Goal: Check status: Check status

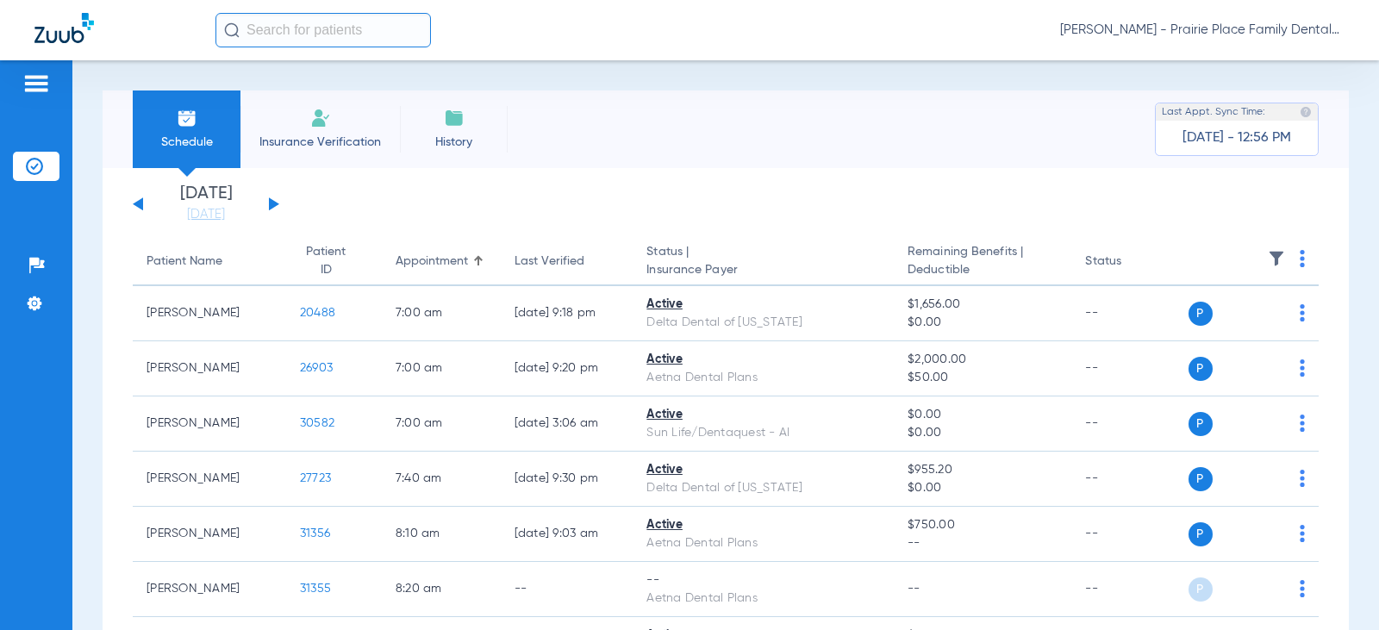
click at [269, 203] on button at bounding box center [274, 203] width 10 height 13
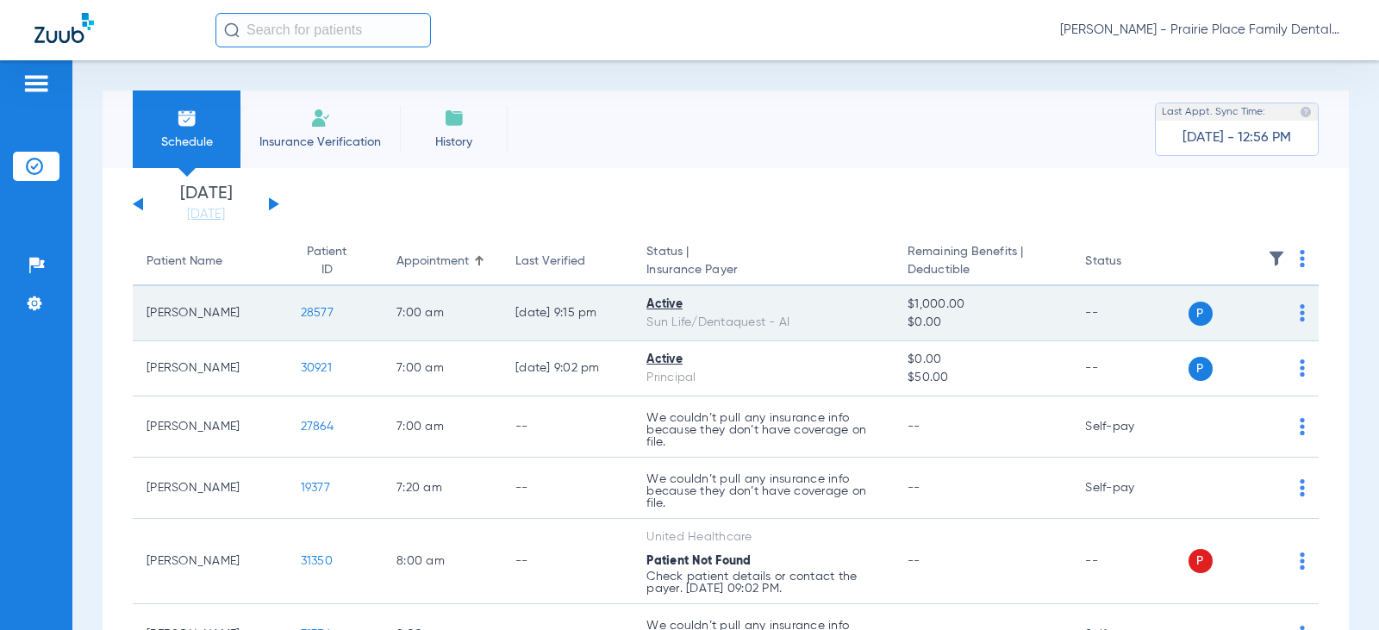
click at [301, 315] on span "28577" at bounding box center [317, 313] width 33 height 12
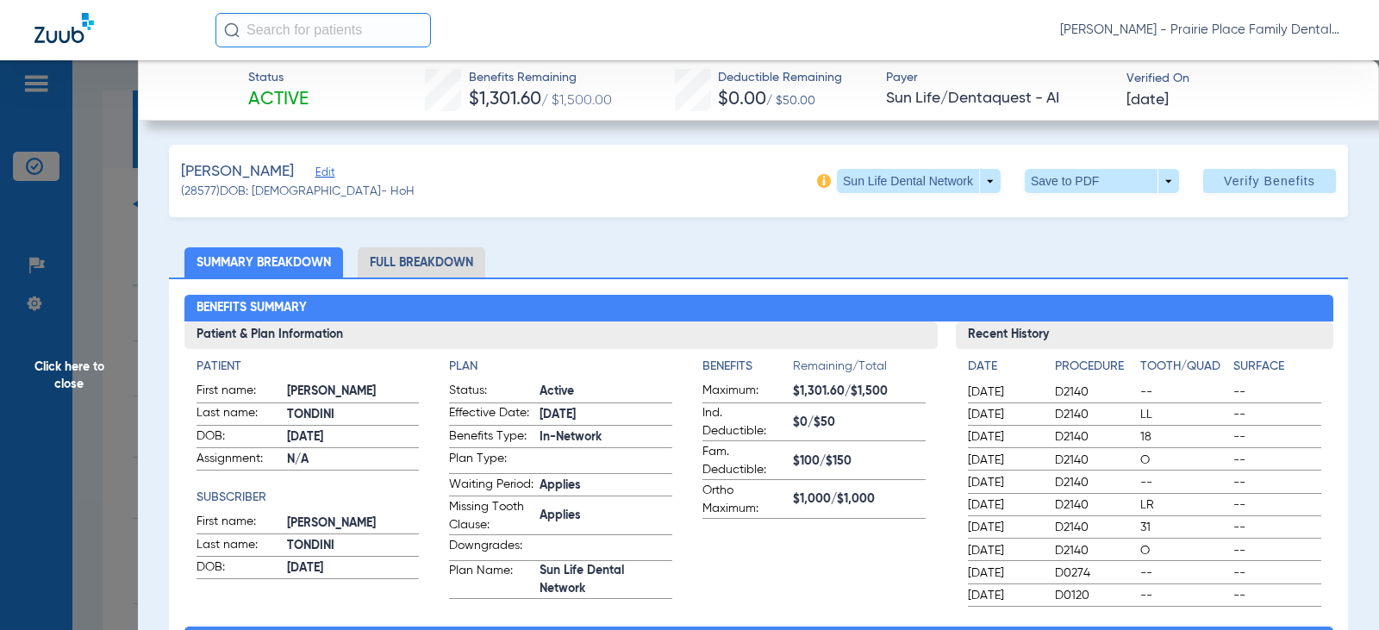
click at [438, 260] on li "Full Breakdown" at bounding box center [422, 262] width 128 height 30
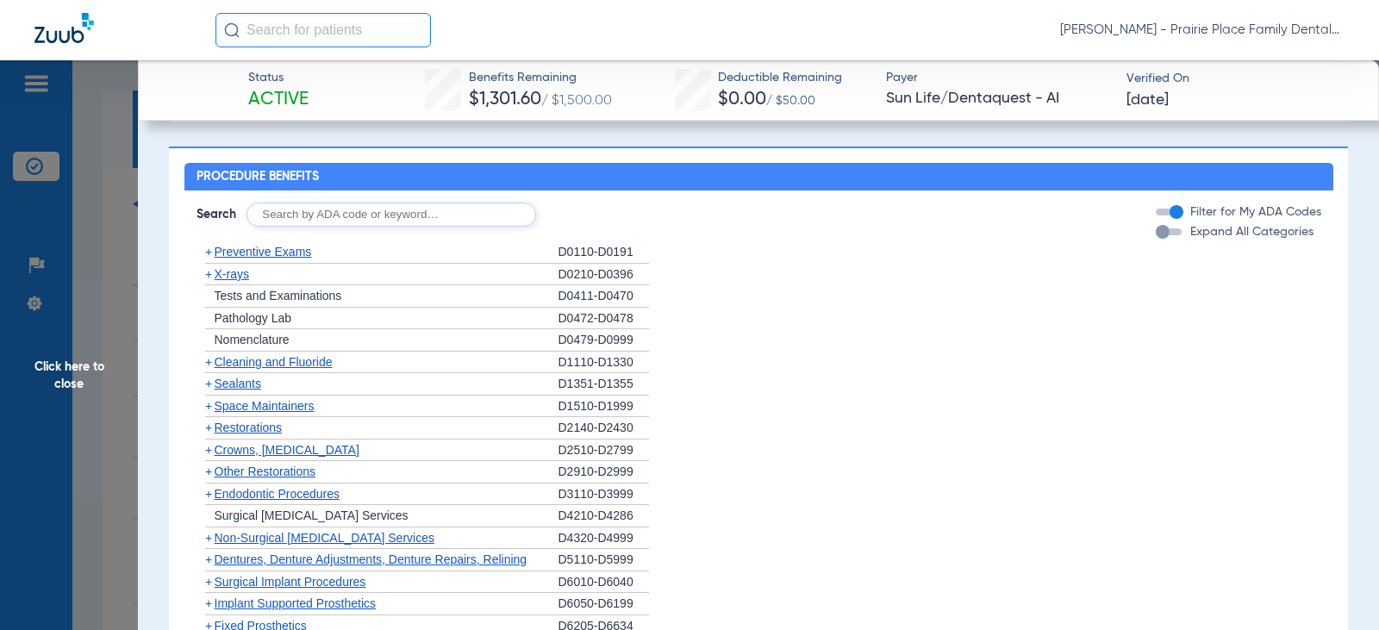
scroll to position [1379, 0]
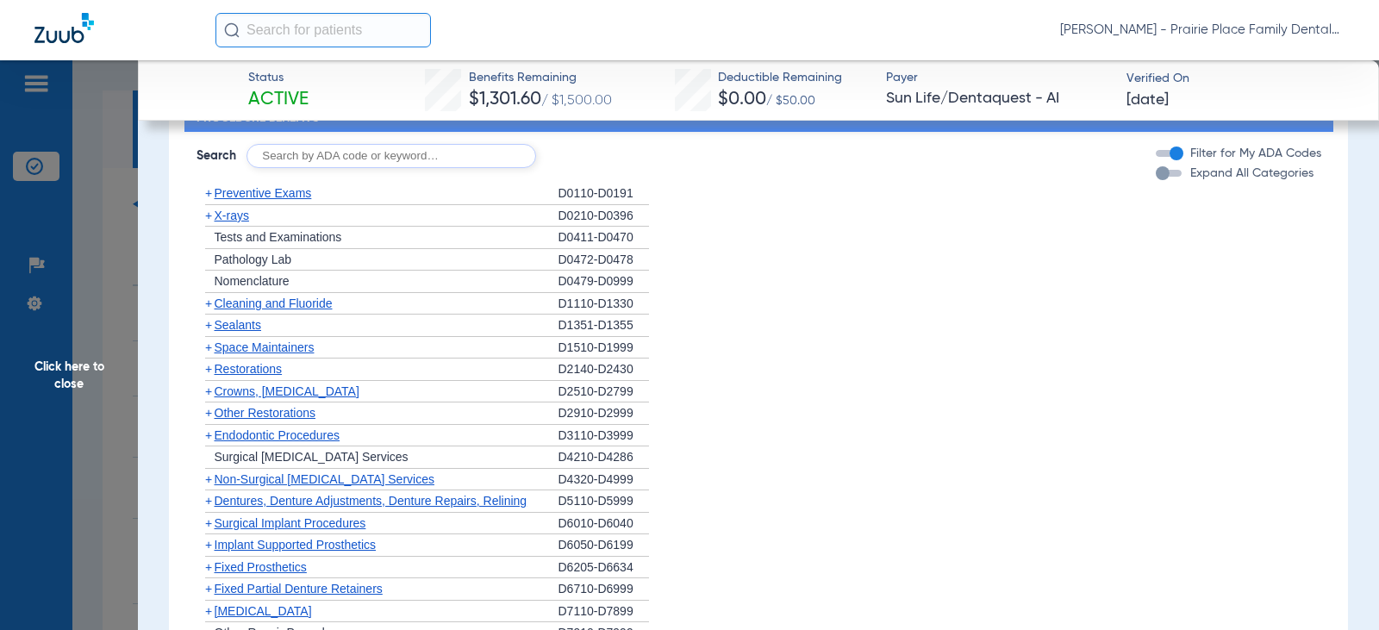
click at [1163, 183] on div "Expand All Categories" at bounding box center [1235, 174] width 158 height 18
click at [1156, 180] on div "button" at bounding box center [1163, 173] width 14 height 14
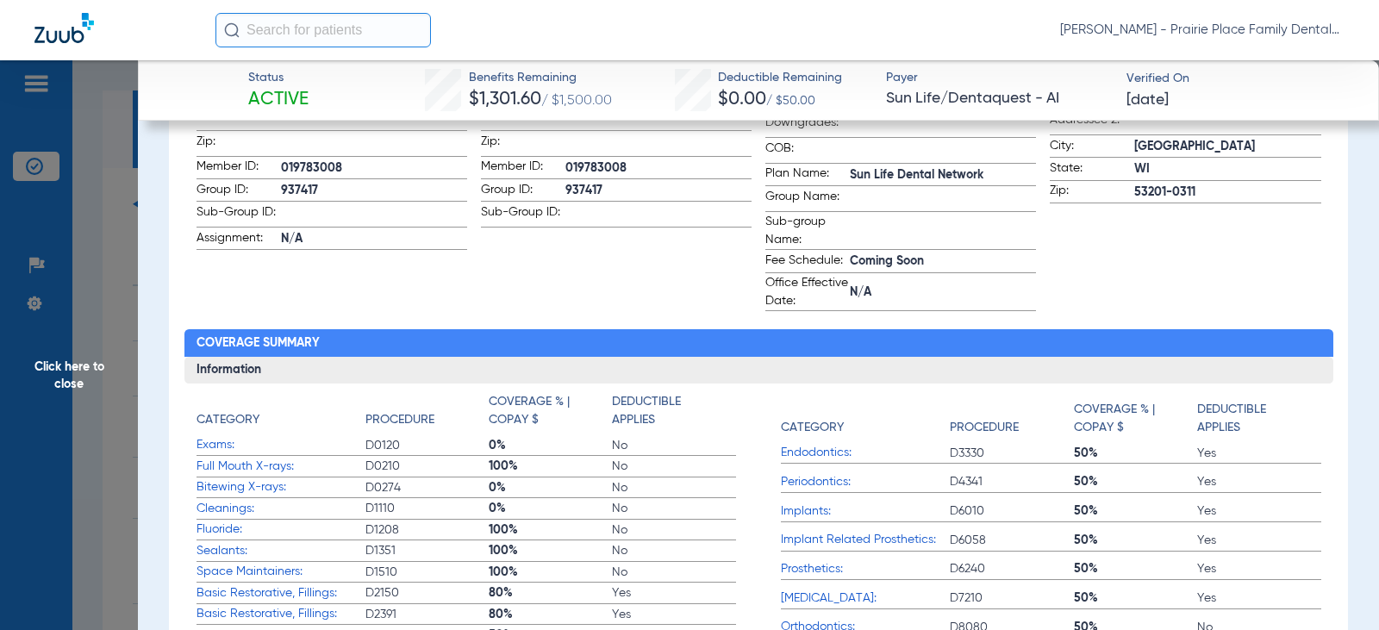
scroll to position [603, 0]
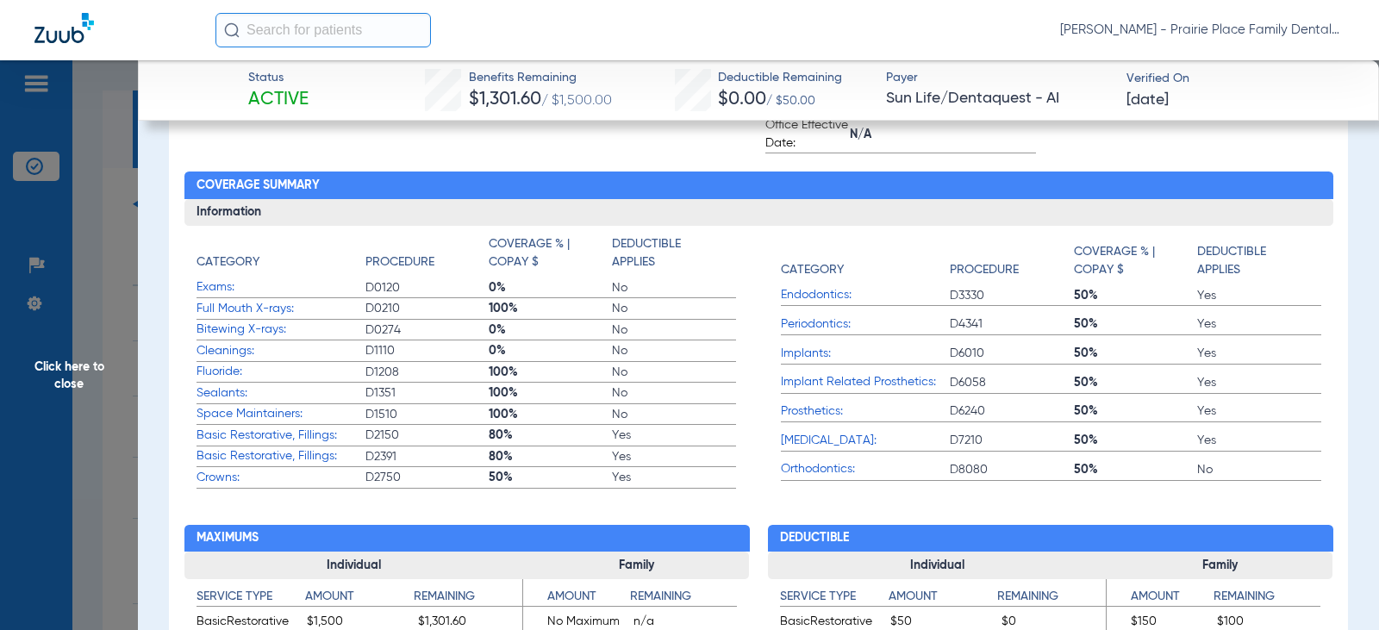
click at [93, 365] on span "Click here to close" at bounding box center [69, 375] width 138 height 630
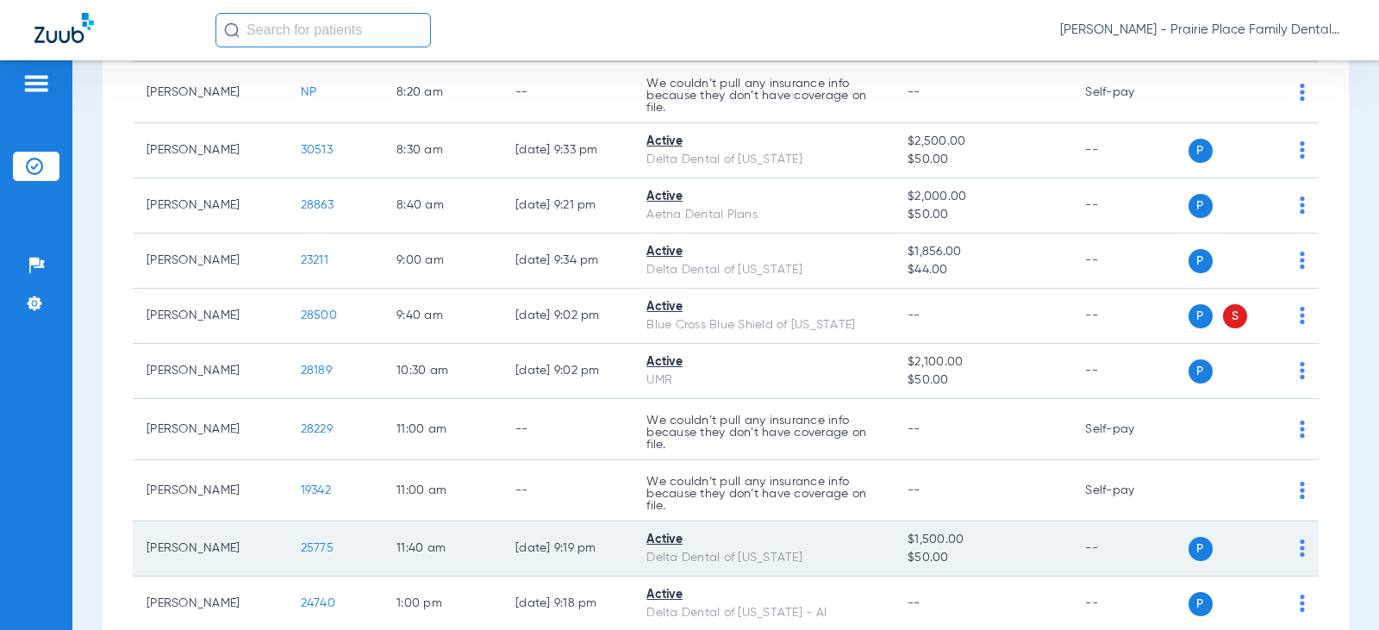
click at [301, 547] on span "25775" at bounding box center [317, 548] width 33 height 12
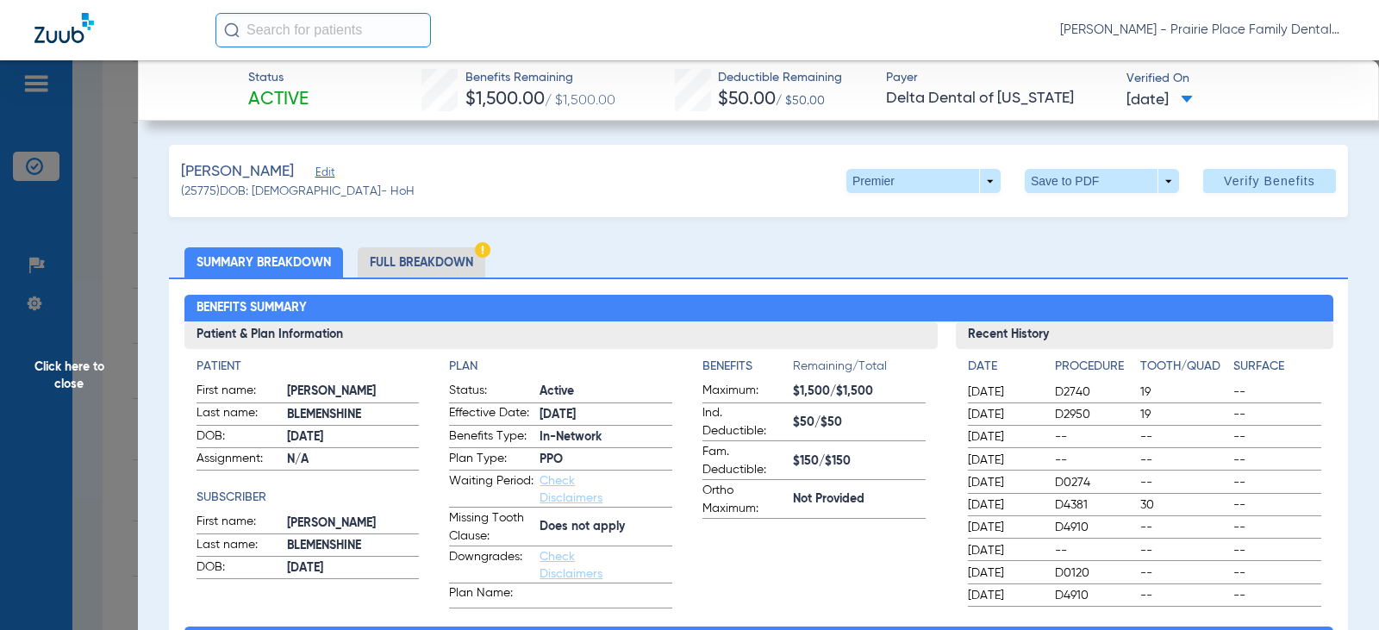
click at [450, 260] on li "Full Breakdown" at bounding box center [422, 262] width 128 height 30
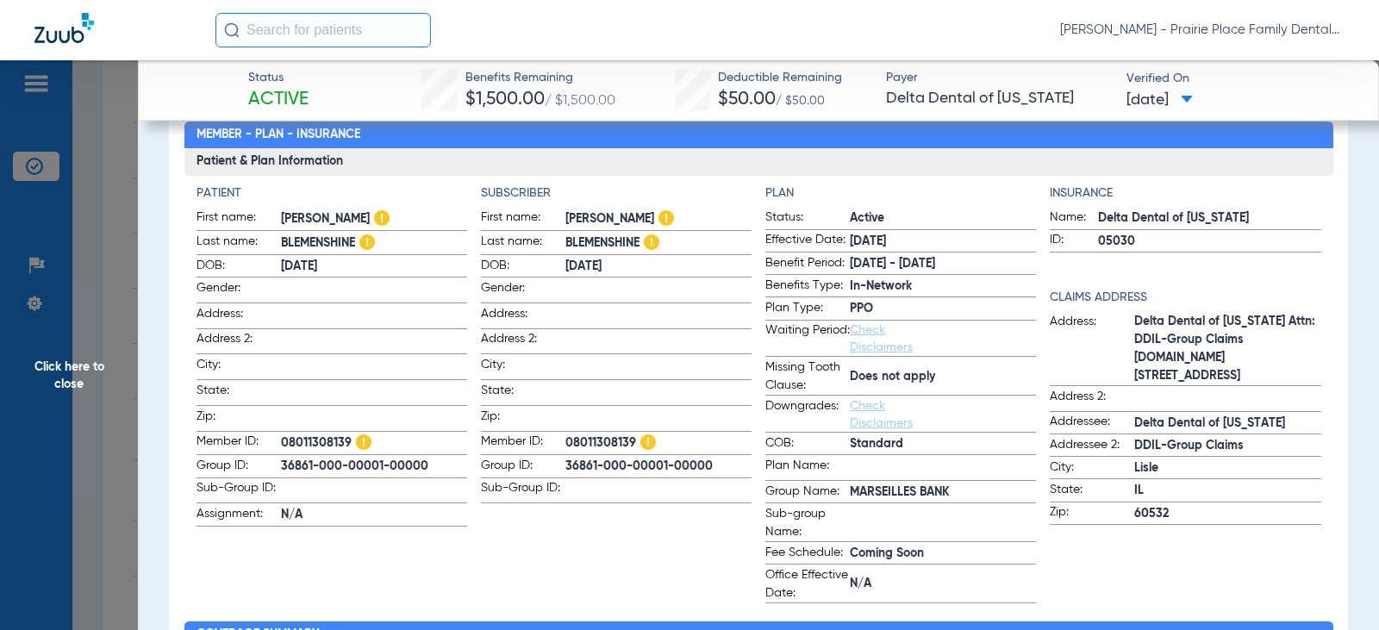
scroll to position [259, 0]
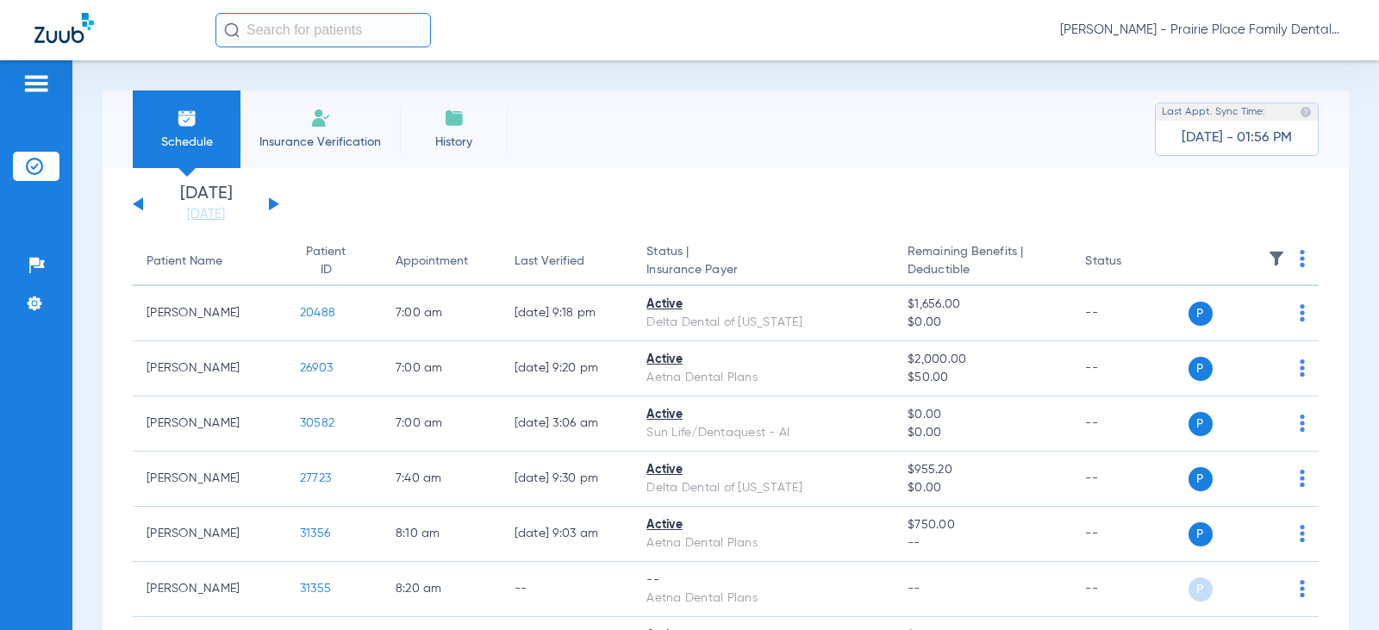
click at [277, 206] on div "[DATE] [DATE] [DATE] [DATE] [DATE] [DATE] [DATE] [DATE] [DATE] [DATE] [DATE] [D…" at bounding box center [206, 204] width 147 height 38
click at [278, 201] on div "[DATE] [DATE] [DATE] [DATE] [DATE] [DATE] [DATE] [DATE] [DATE] [DATE] [DATE] [D…" at bounding box center [206, 204] width 147 height 38
click at [273, 203] on button at bounding box center [274, 203] width 10 height 13
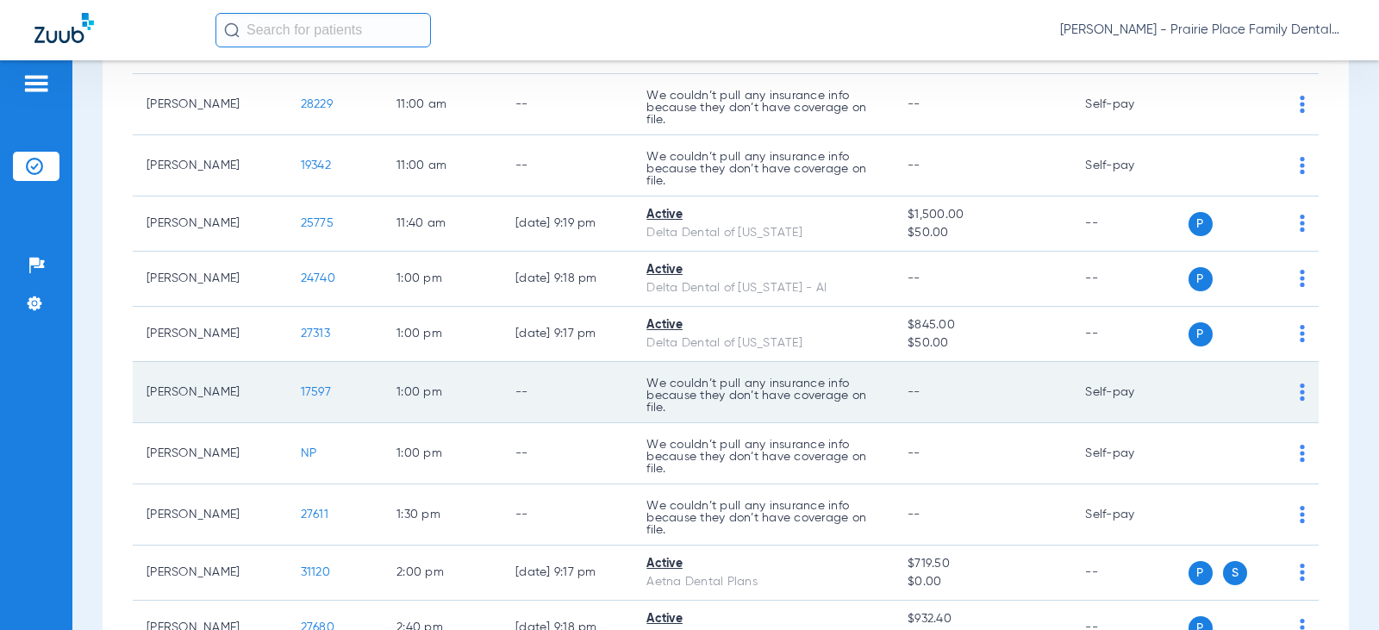
scroll to position [885, 0]
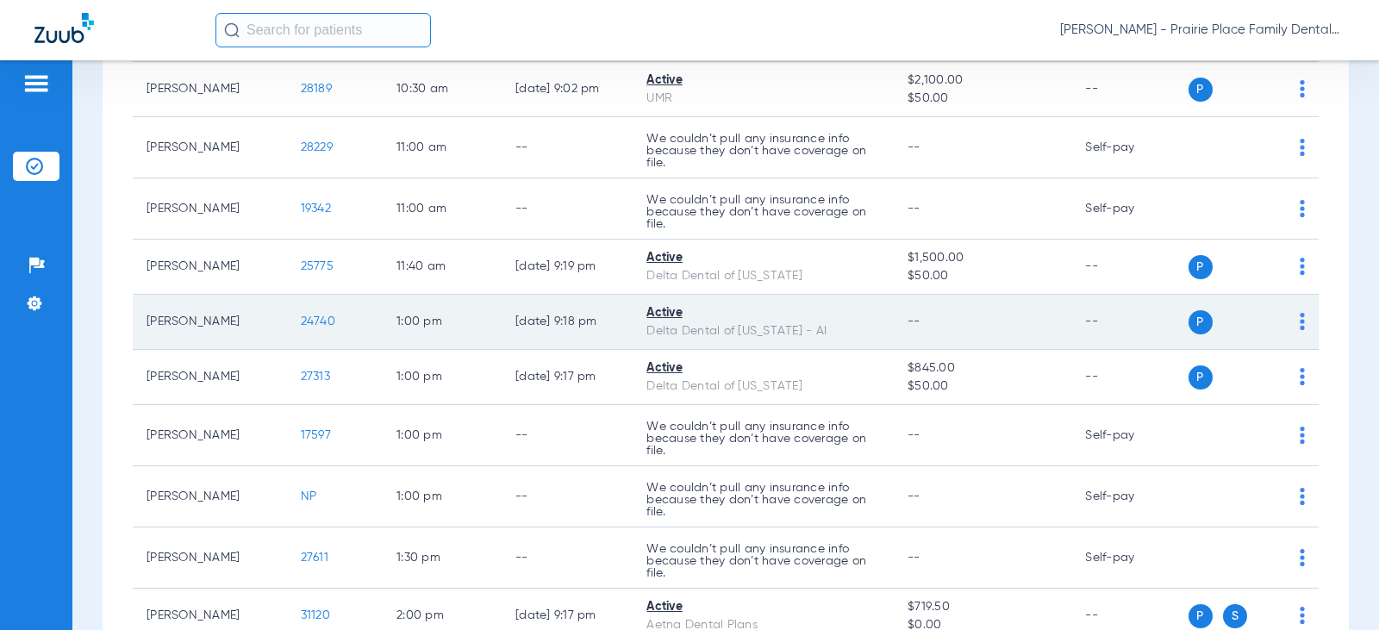
click at [310, 322] on span "24740" at bounding box center [318, 321] width 34 height 12
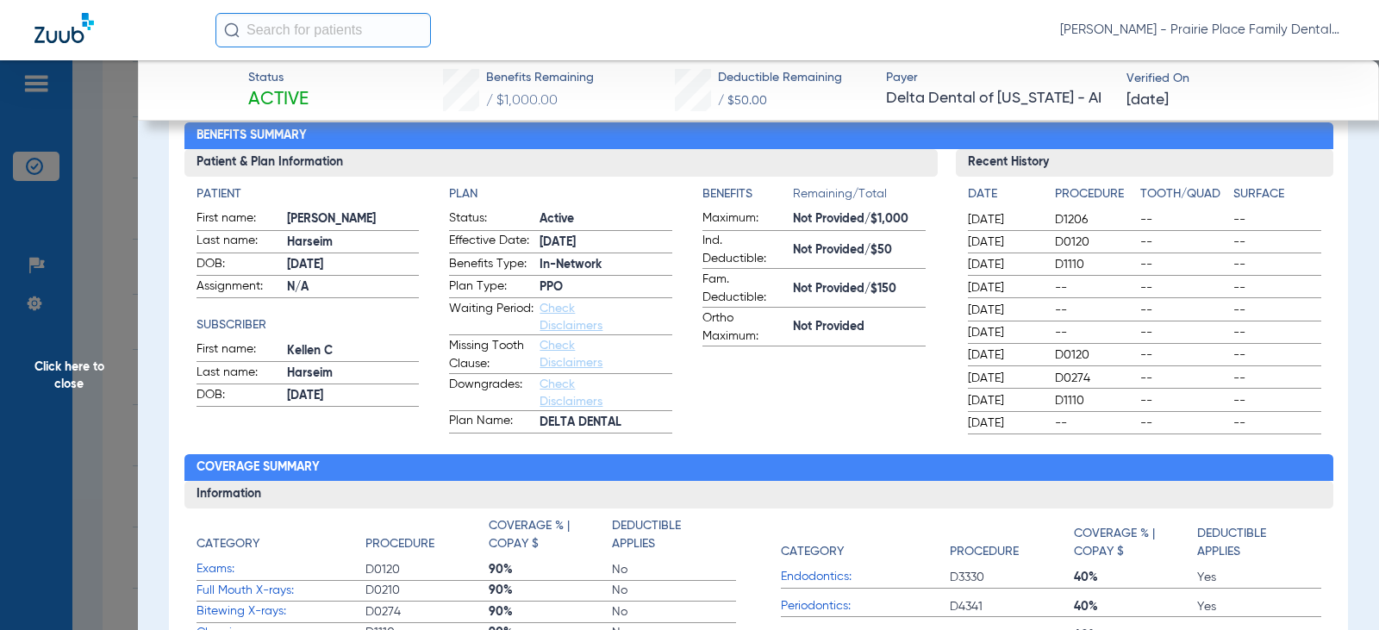
scroll to position [0, 0]
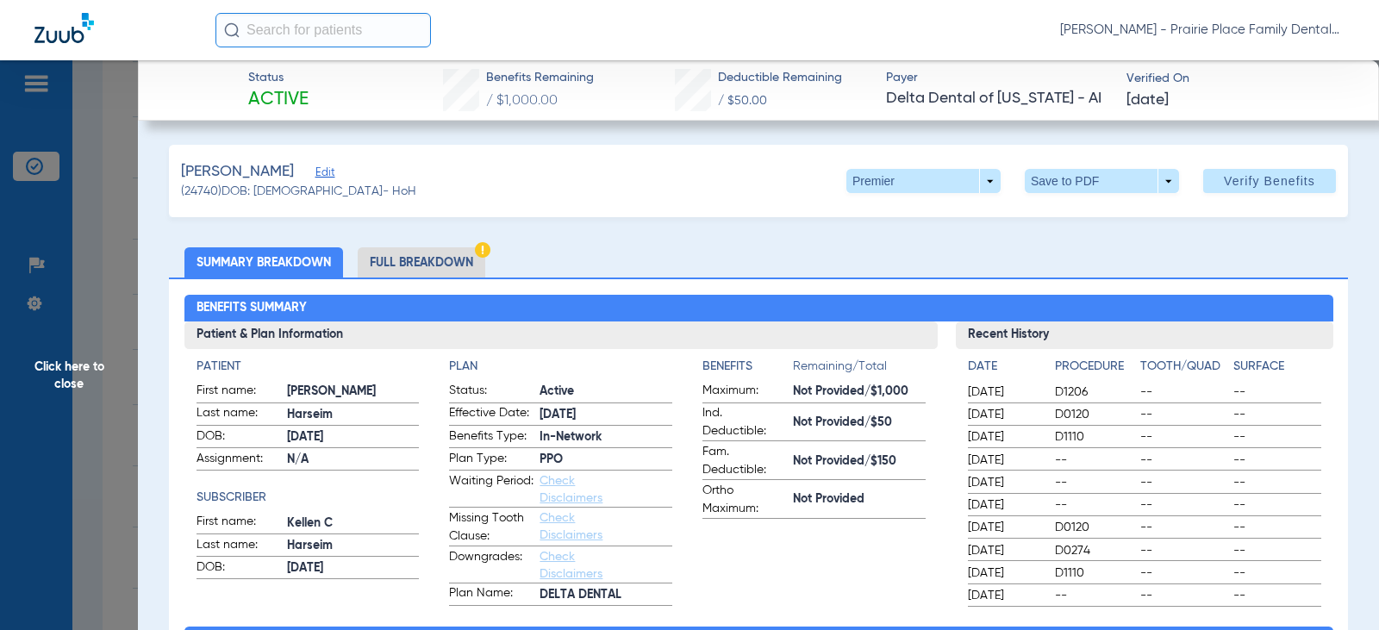
click at [410, 261] on li "Full Breakdown" at bounding box center [422, 262] width 128 height 30
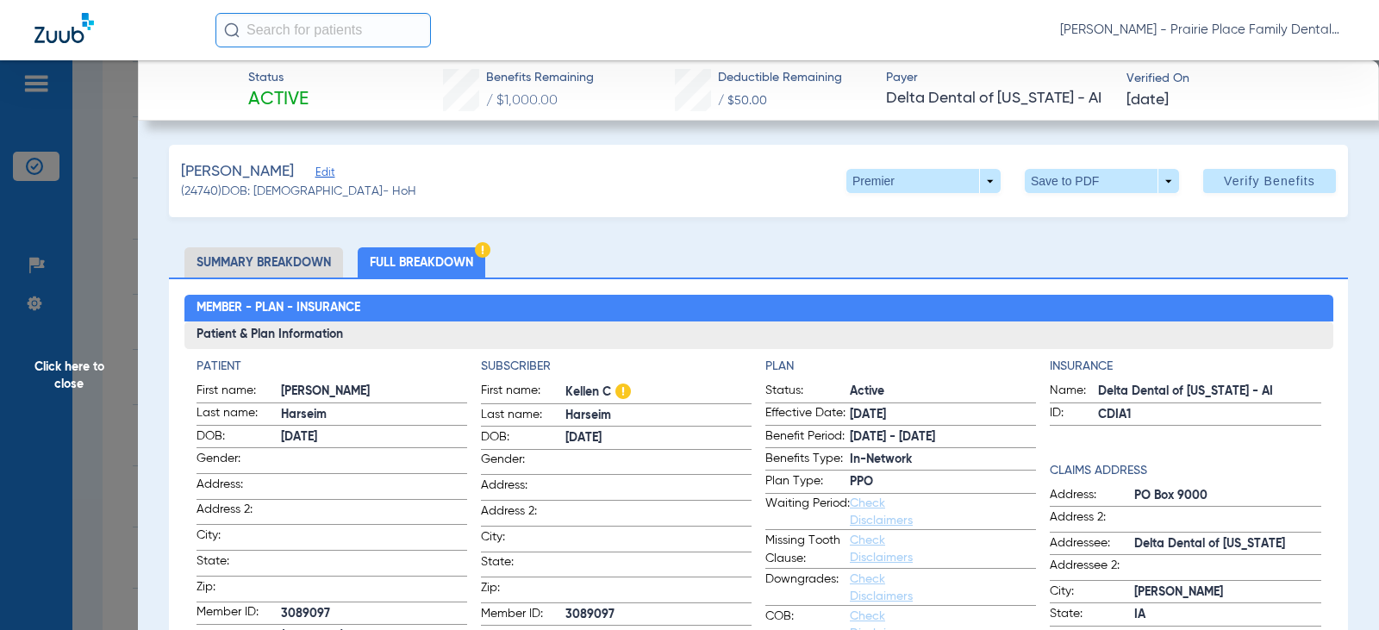
click at [65, 384] on span "Click here to close" at bounding box center [69, 375] width 138 height 630
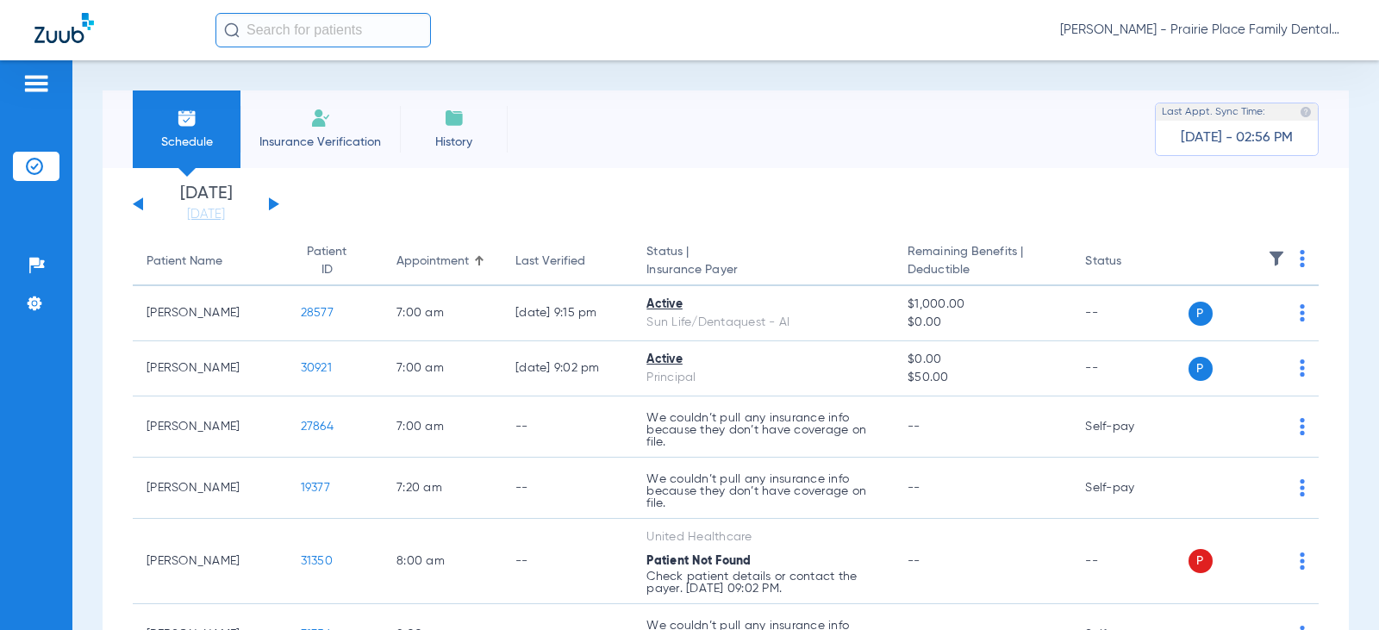
click at [275, 203] on button at bounding box center [274, 203] width 10 height 13
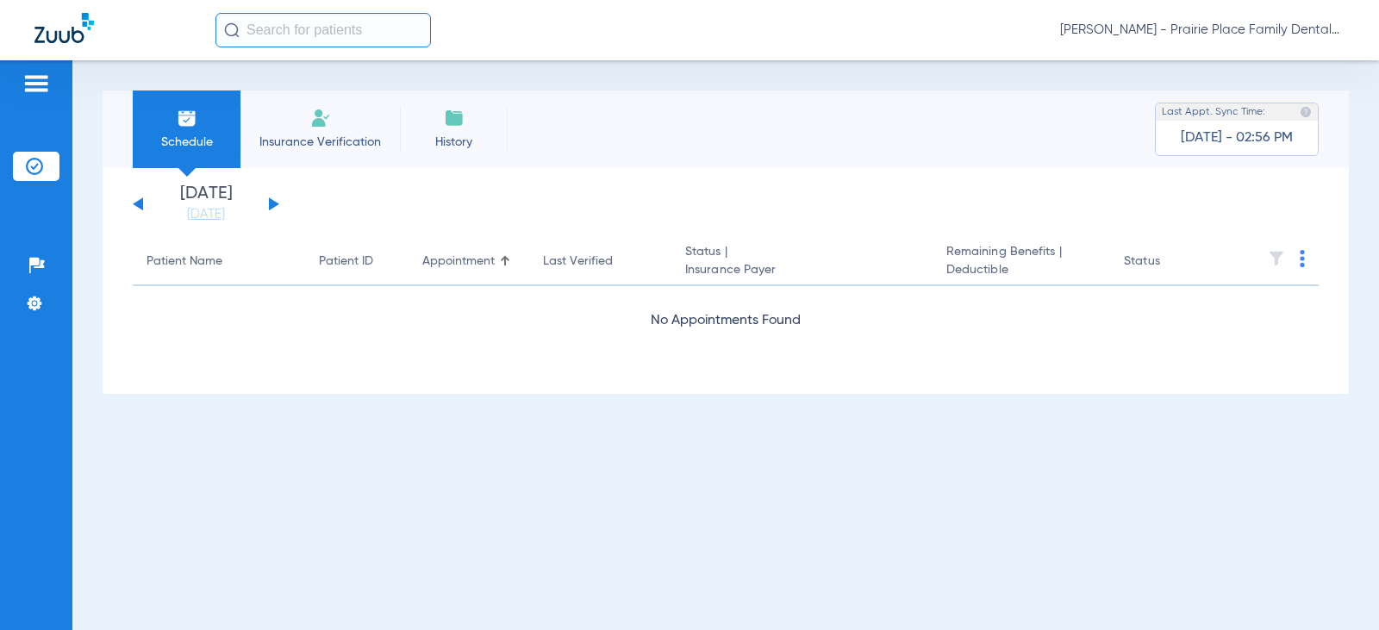
click at [275, 203] on button at bounding box center [274, 203] width 10 height 13
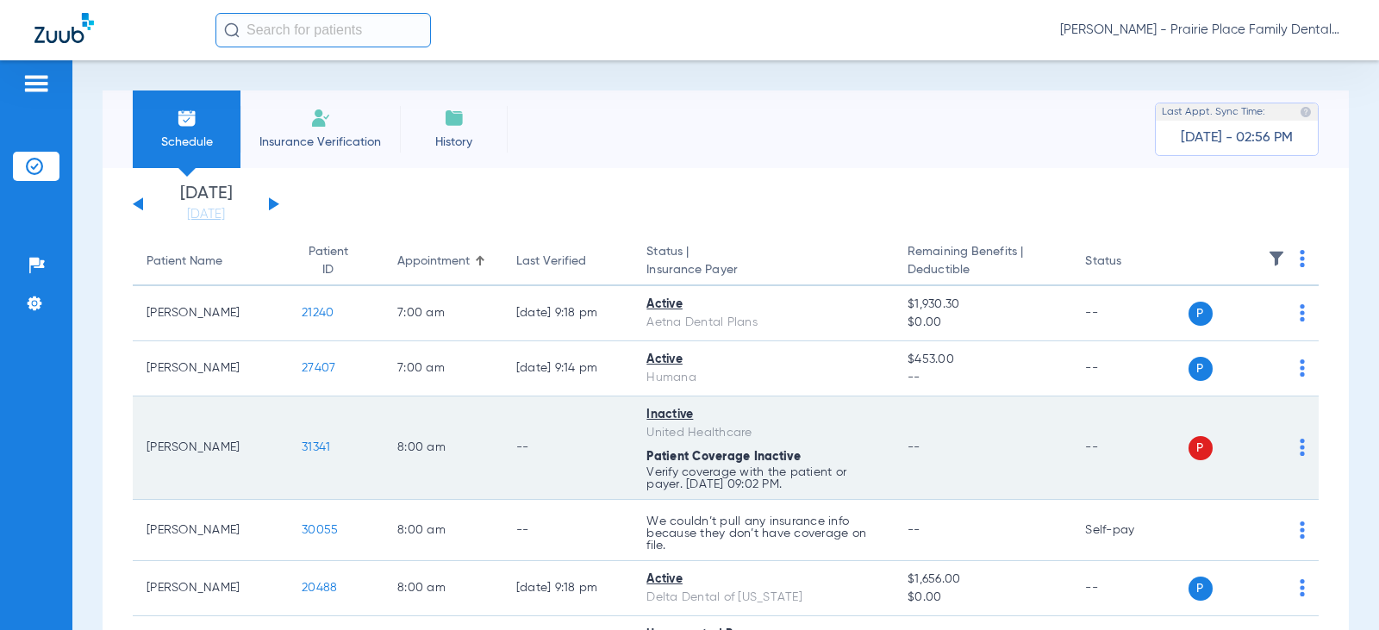
click at [302, 446] on span "31341" at bounding box center [316, 447] width 28 height 12
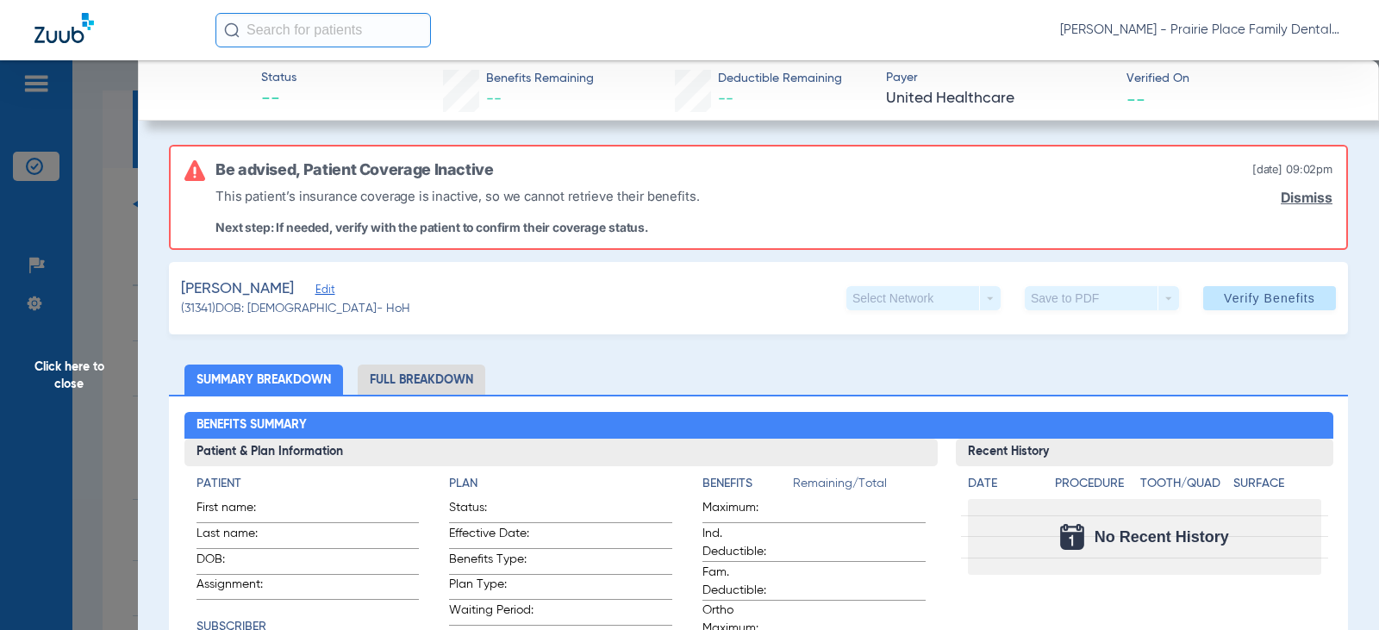
click at [428, 304] on div "[PERSON_NAME] Edit (31341) DOB: [DEMOGRAPHIC_DATA] - HoH Select Network arrow_d…" at bounding box center [758, 298] width 1179 height 72
drag, startPoint x: 474, startPoint y: 196, endPoint x: 429, endPoint y: 203, distance: 45.5
click at [429, 203] on p "This patient’s insurance coverage is inactive, so we cannot retrieve their bene…" at bounding box center [456, 196] width 483 height 20
copy p "inactive"
click at [84, 377] on span "Click here to close" at bounding box center [69, 375] width 138 height 630
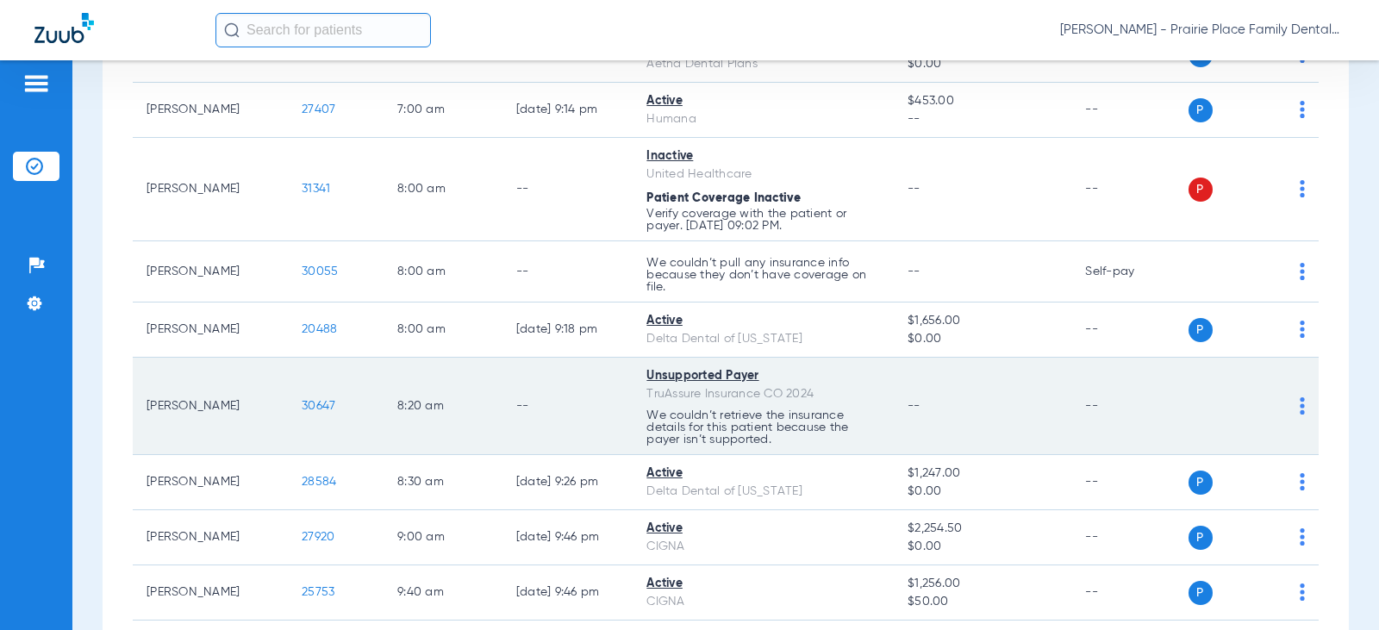
scroll to position [345, 0]
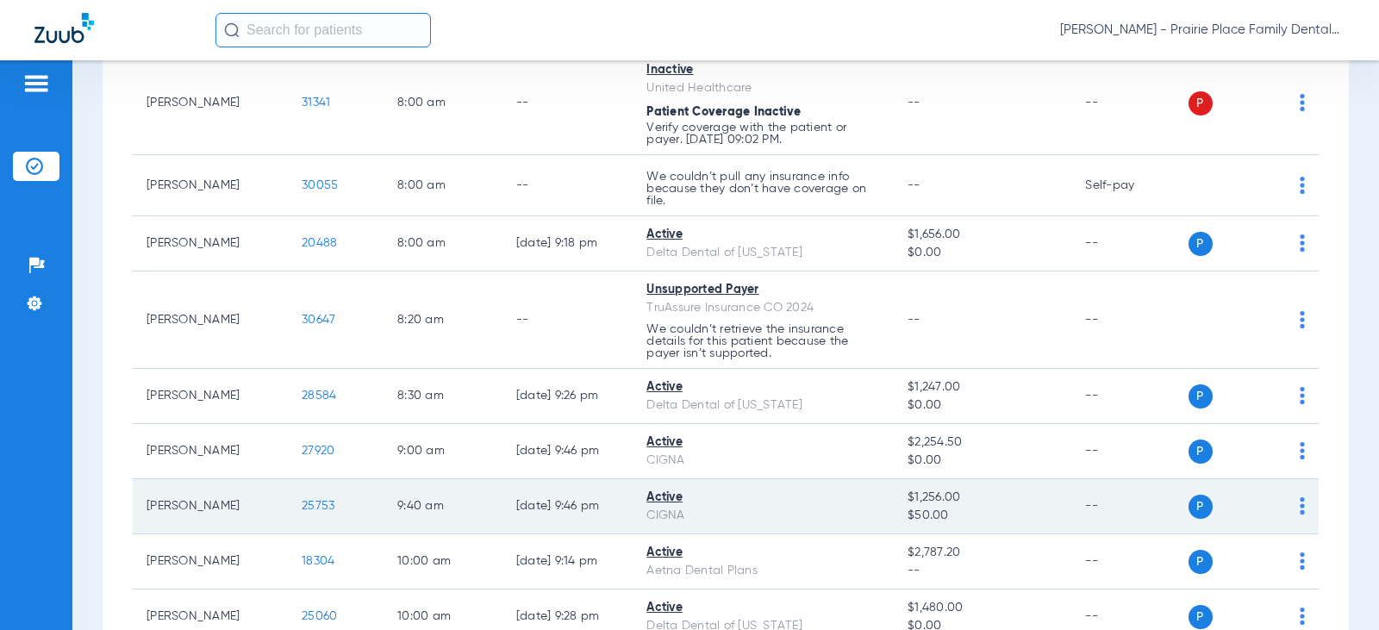
click at [304, 508] on span "25753" at bounding box center [318, 506] width 33 height 12
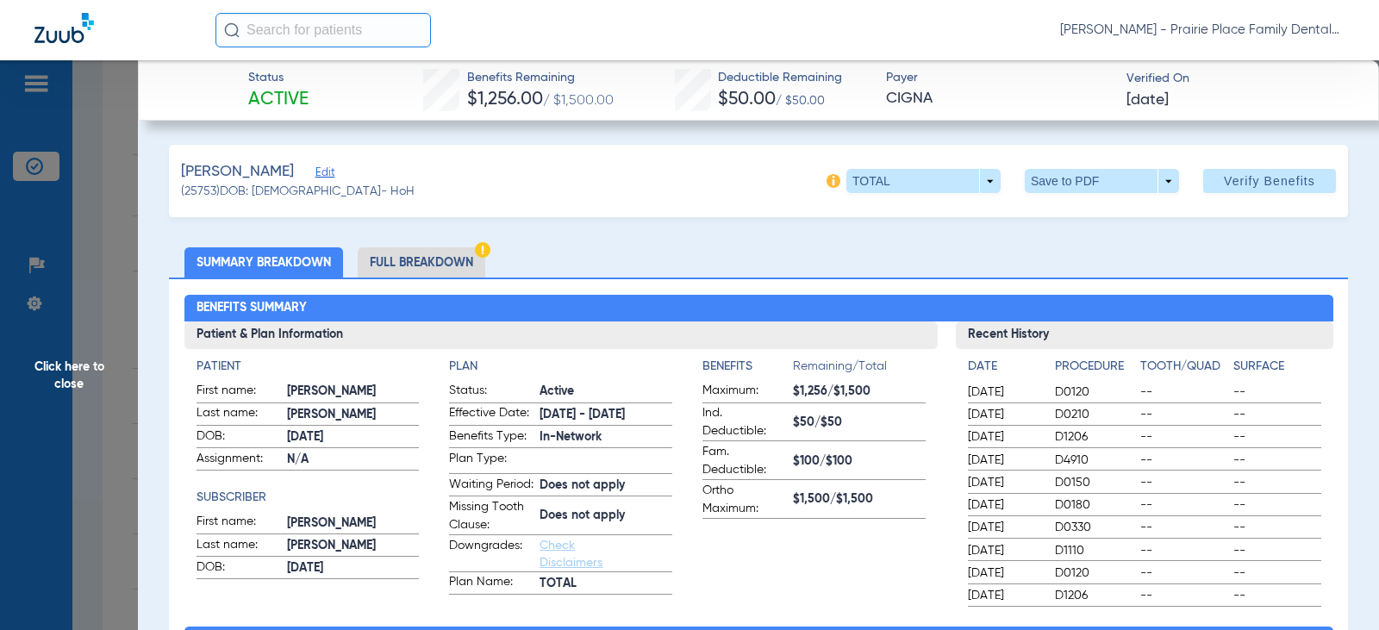
click at [451, 267] on li "Full Breakdown" at bounding box center [422, 262] width 128 height 30
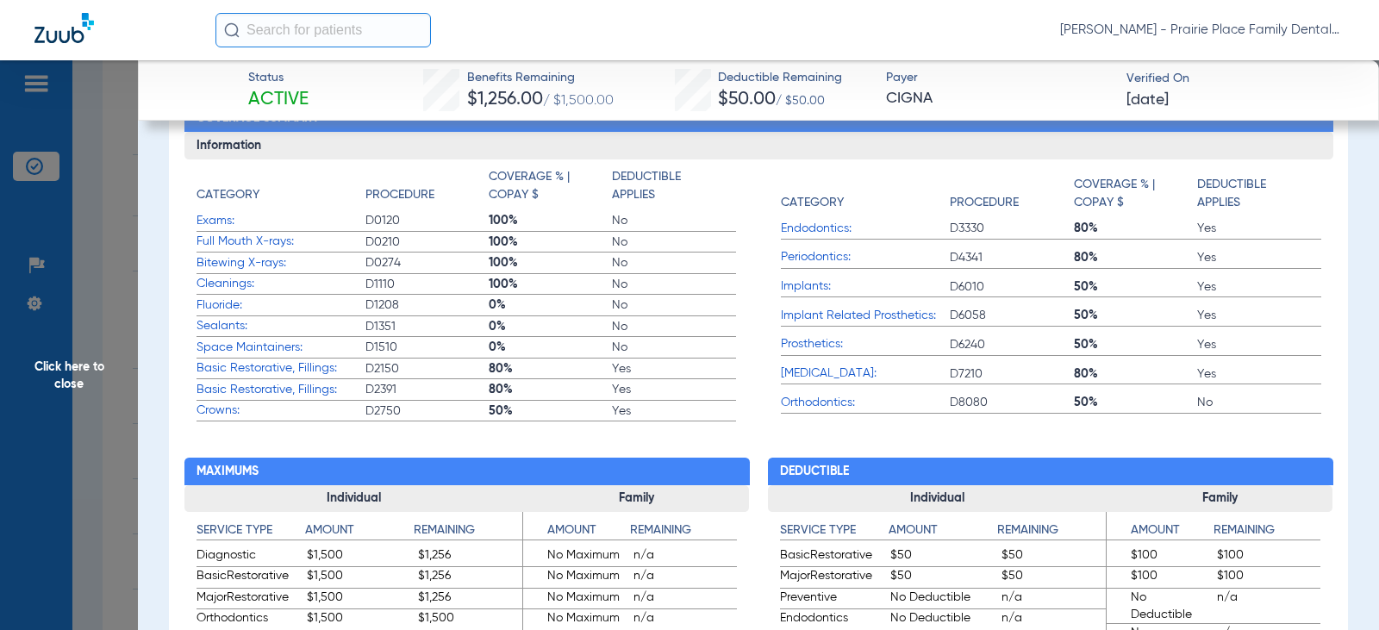
scroll to position [603, 0]
